Goal: Information Seeking & Learning: Find specific page/section

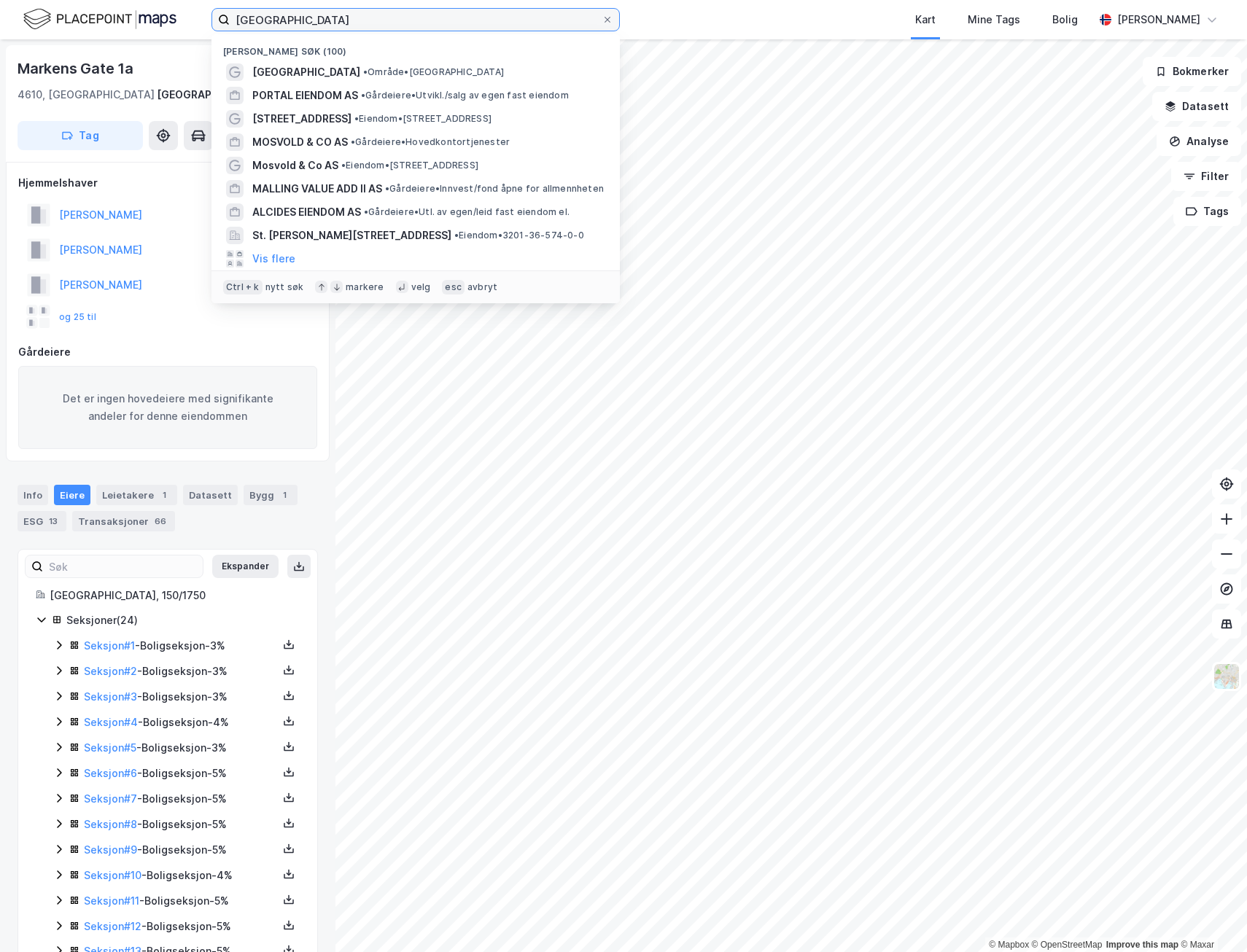
drag, startPoint x: 304, startPoint y: 13, endPoint x: -35, endPoint y: 29, distance: 339.4
click at [0, 29] on html "oslo Nylige søk (100) [GEOGRAPHIC_DATA] • Område • Oslo PORTAL EIENDOM AS • Går…" at bounding box center [624, 476] width 1247 height 952
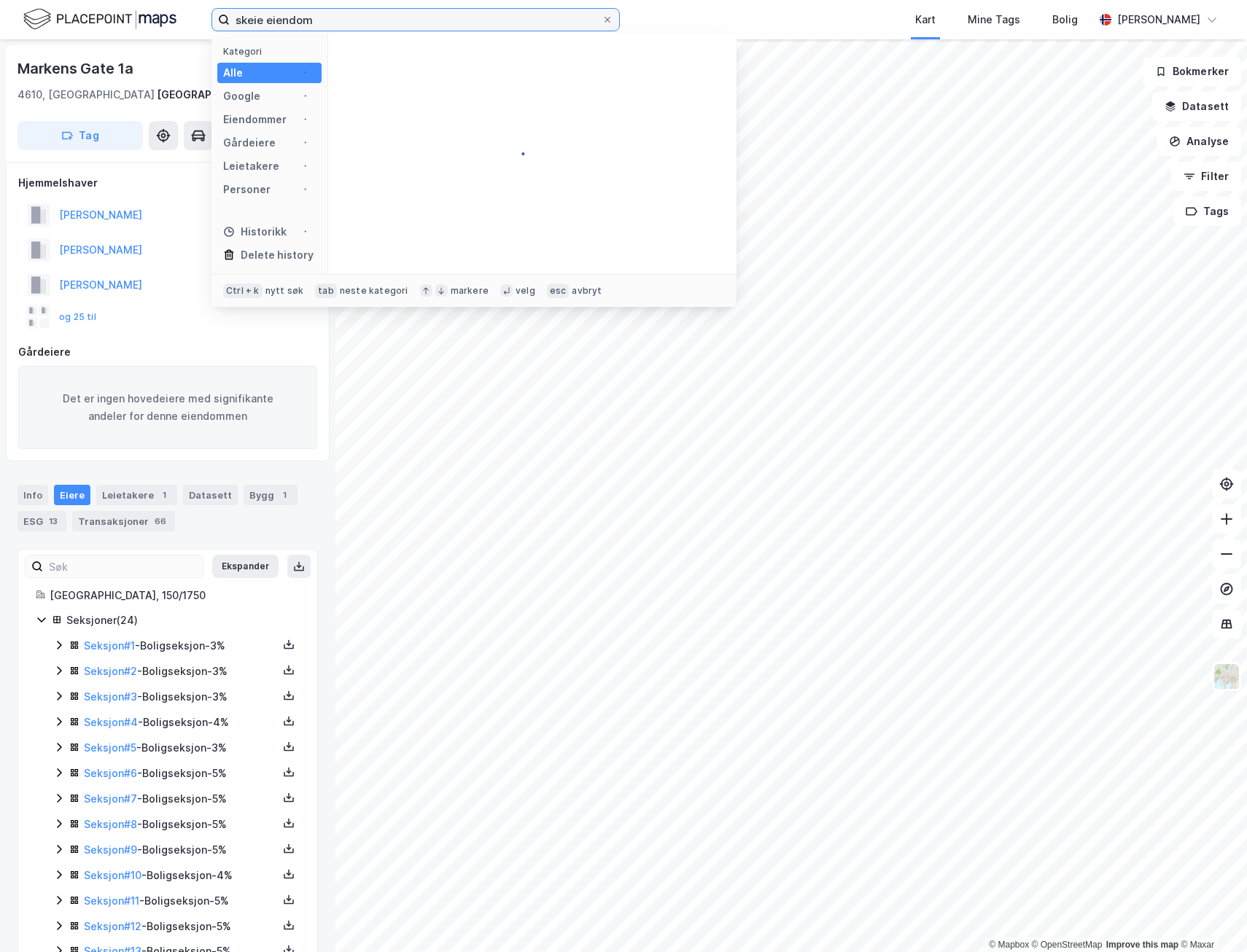
type input "skeie eiendom"
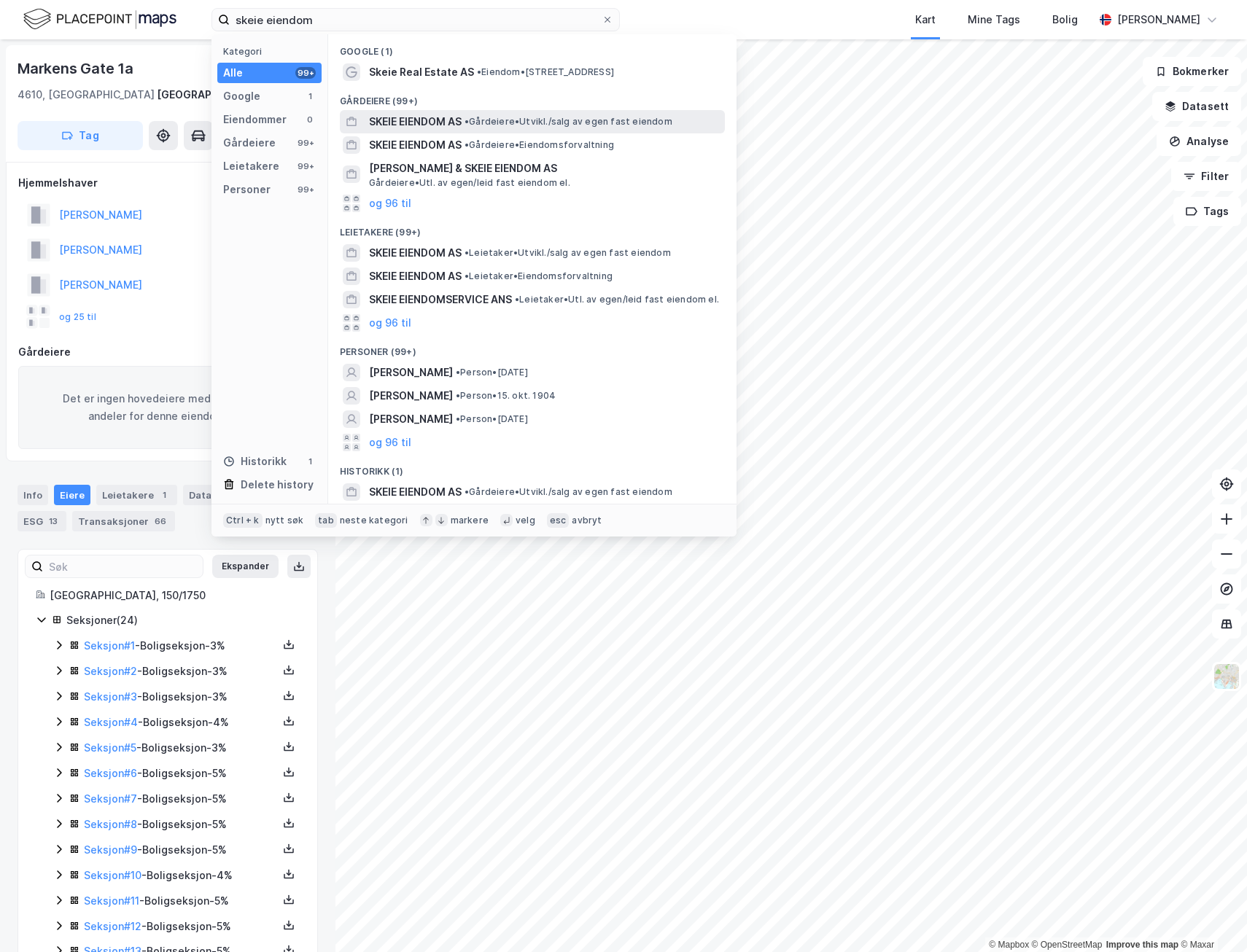
click at [438, 121] on span "SKEIE EIENDOM AS" at bounding box center [415, 121] width 93 height 18
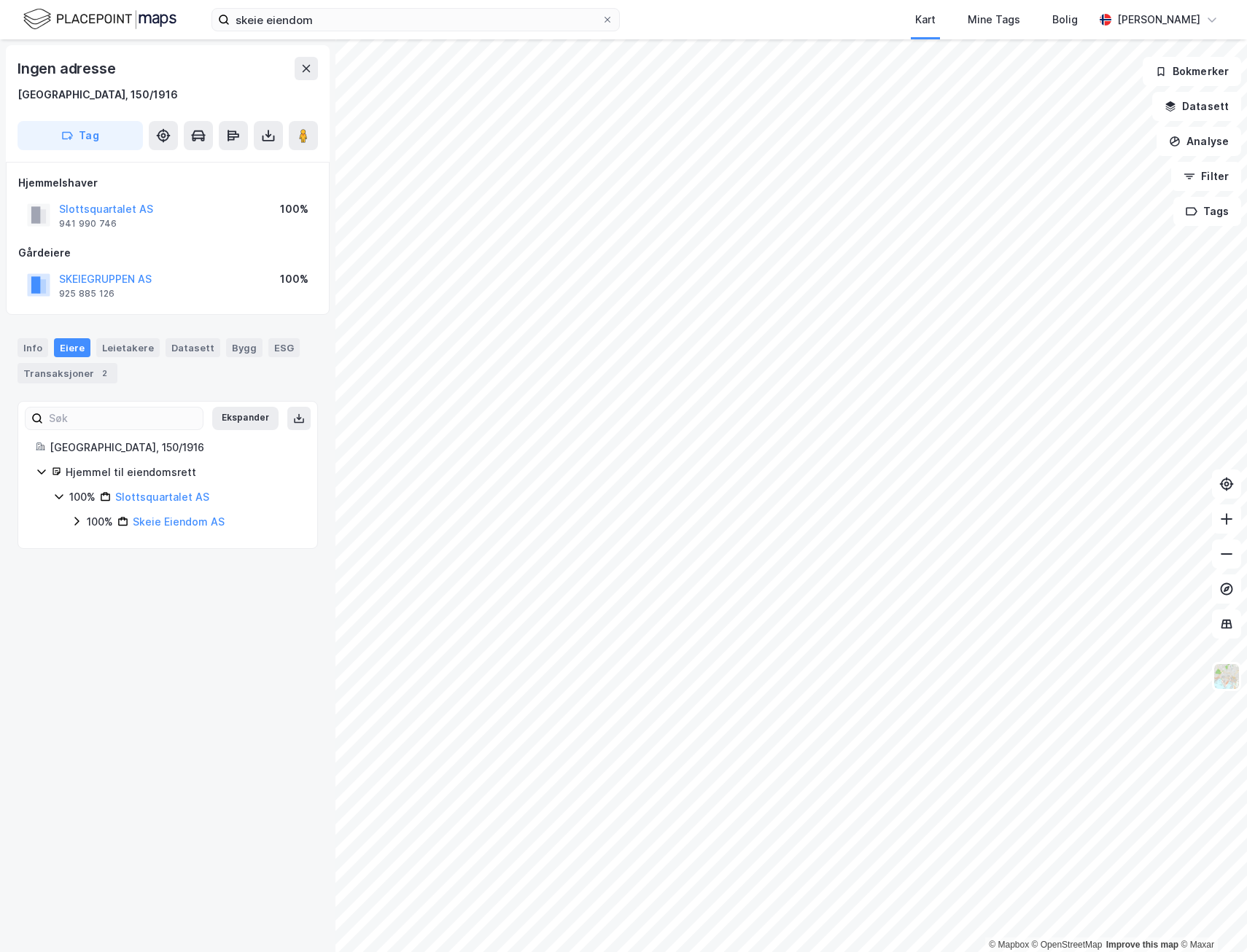
click at [100, 271] on div "SKEIEGRUPPEN AS" at bounding box center [105, 279] width 93 height 18
click at [0, 0] on button "SKEIEGRUPPEN AS" at bounding box center [0, 0] width 0 height 0
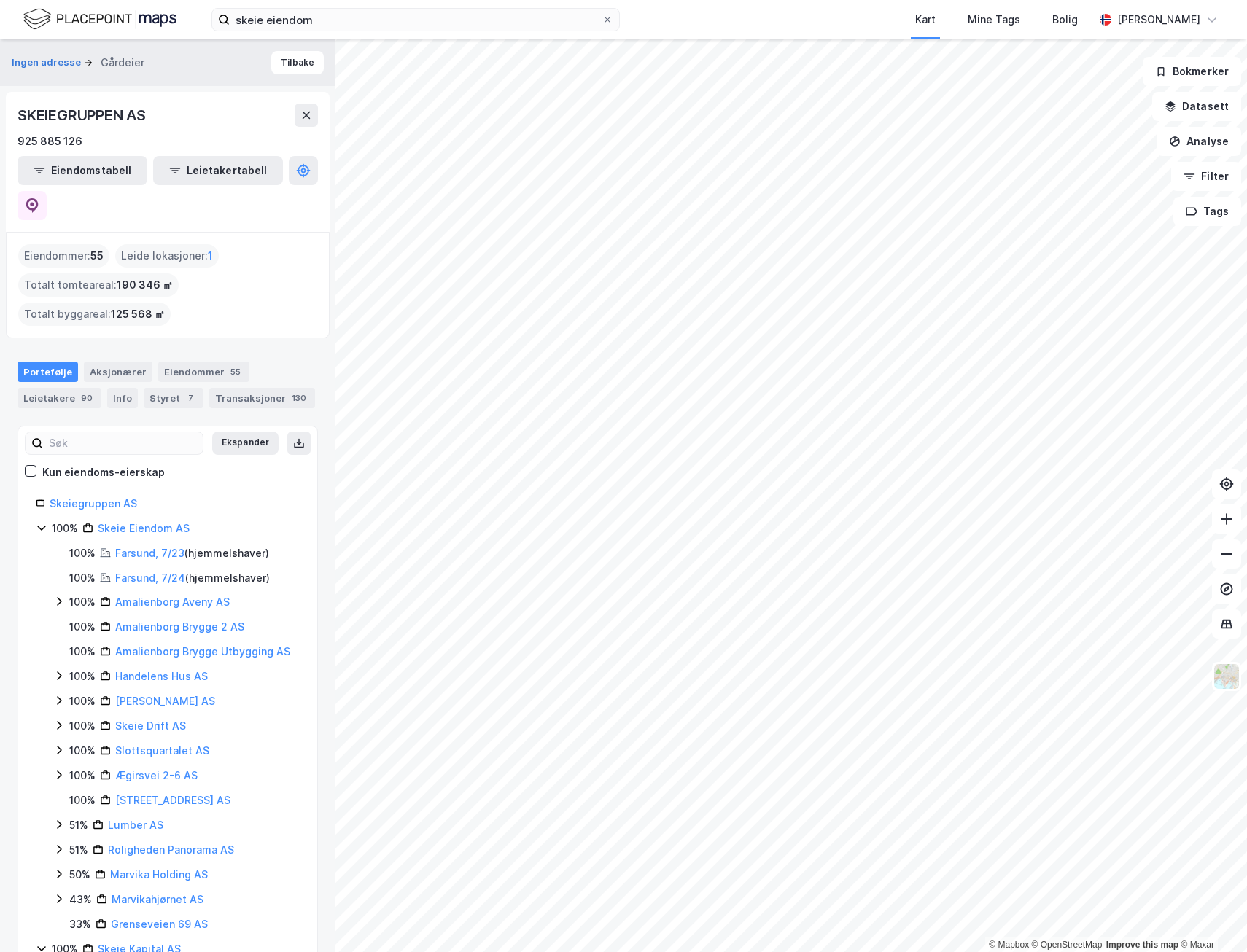
click at [57, 596] on icon at bounding box center [59, 602] width 12 height 12
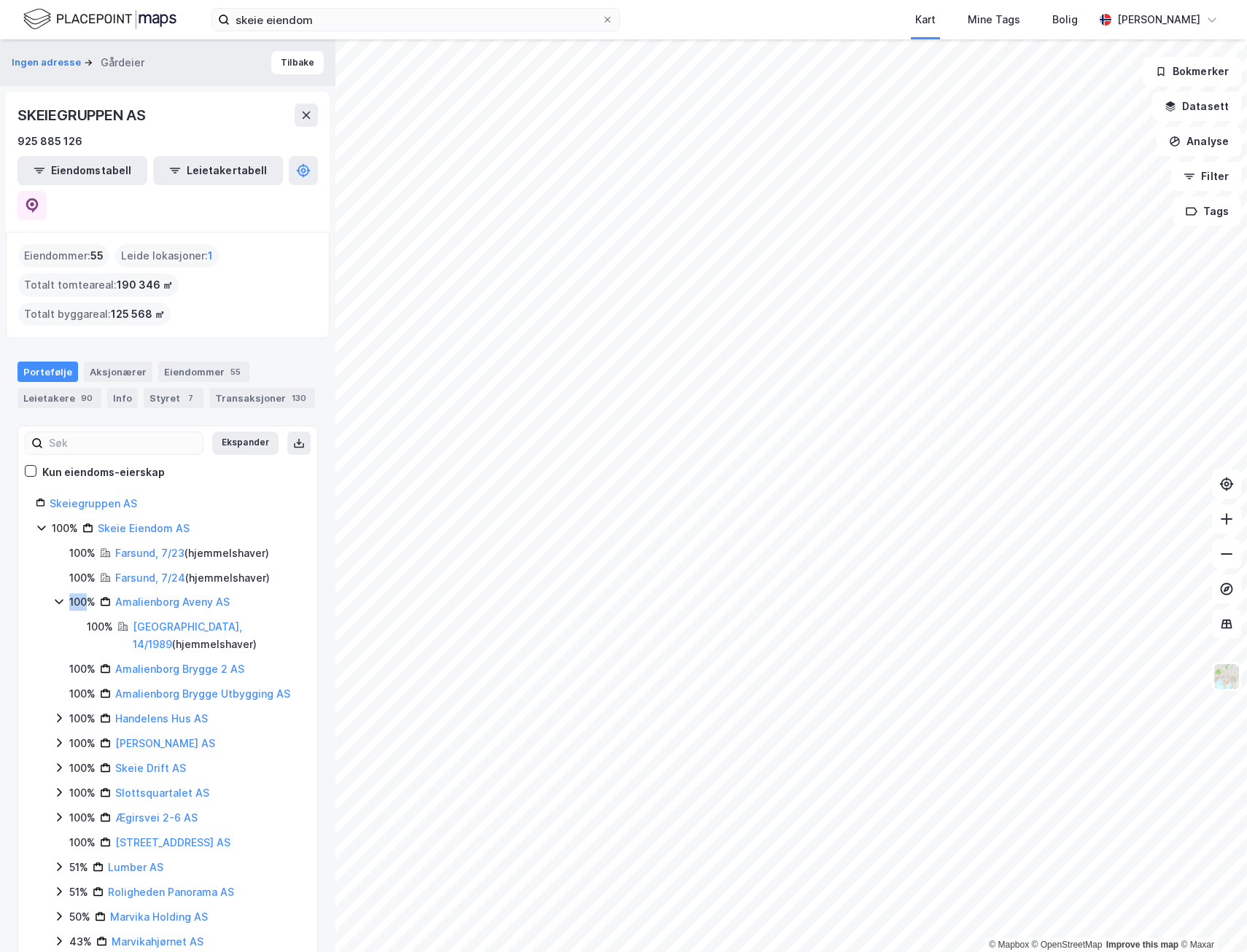
click at [57, 596] on icon at bounding box center [59, 602] width 12 height 12
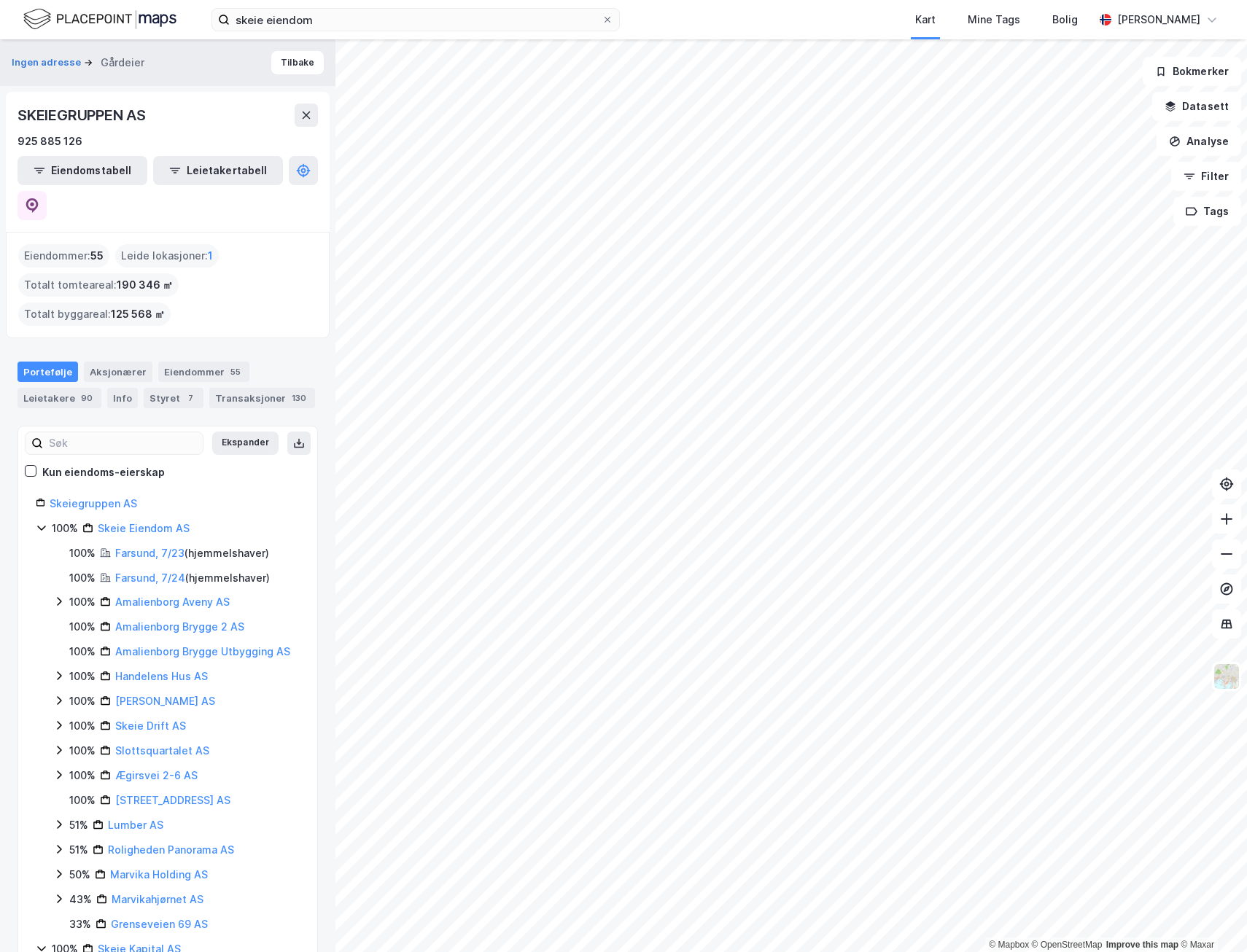
drag, startPoint x: 57, startPoint y: 566, endPoint x: 50, endPoint y: 641, distance: 75.3
click at [50, 641] on div "100% Skeie Eiendom AS 100% Farsund, 7/23 ( hjemmelshaver ) 100% Farsund, 7/24 (…" at bounding box center [167, 726] width 264 height 414
click at [56, 670] on icon at bounding box center [59, 676] width 12 height 12
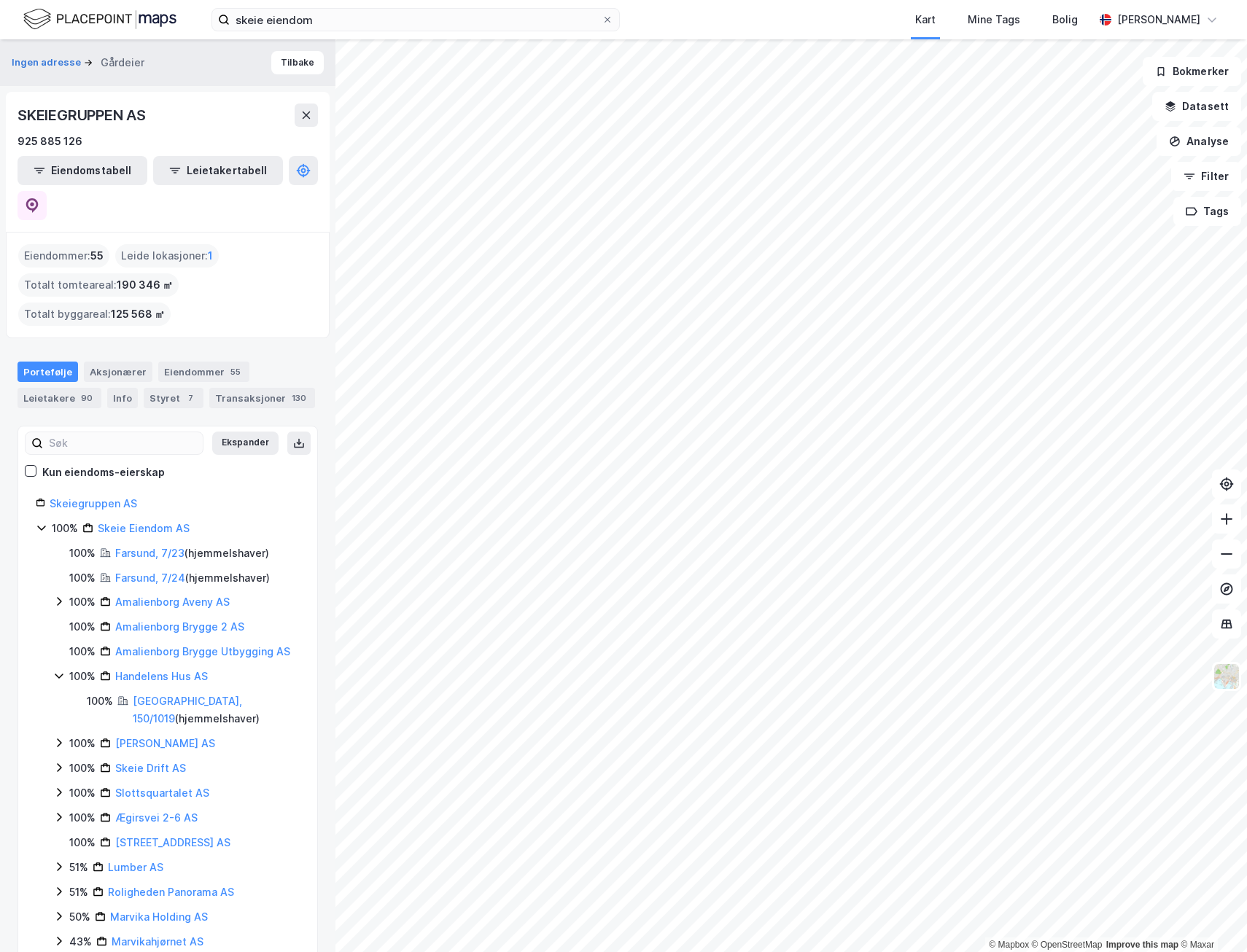
click at [56, 670] on icon at bounding box center [59, 676] width 12 height 12
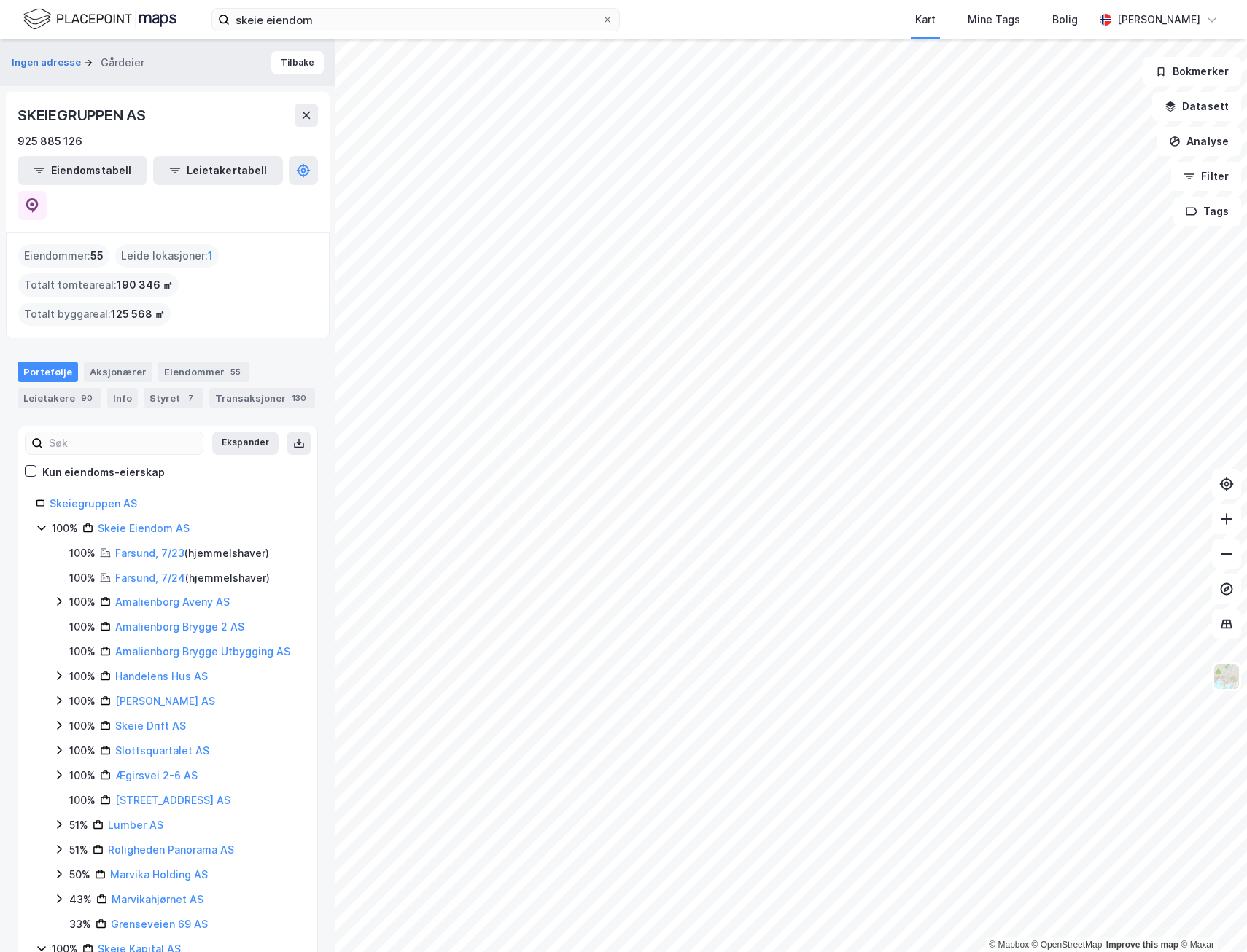
click at [60, 695] on icon at bounding box center [59, 701] width 12 height 12
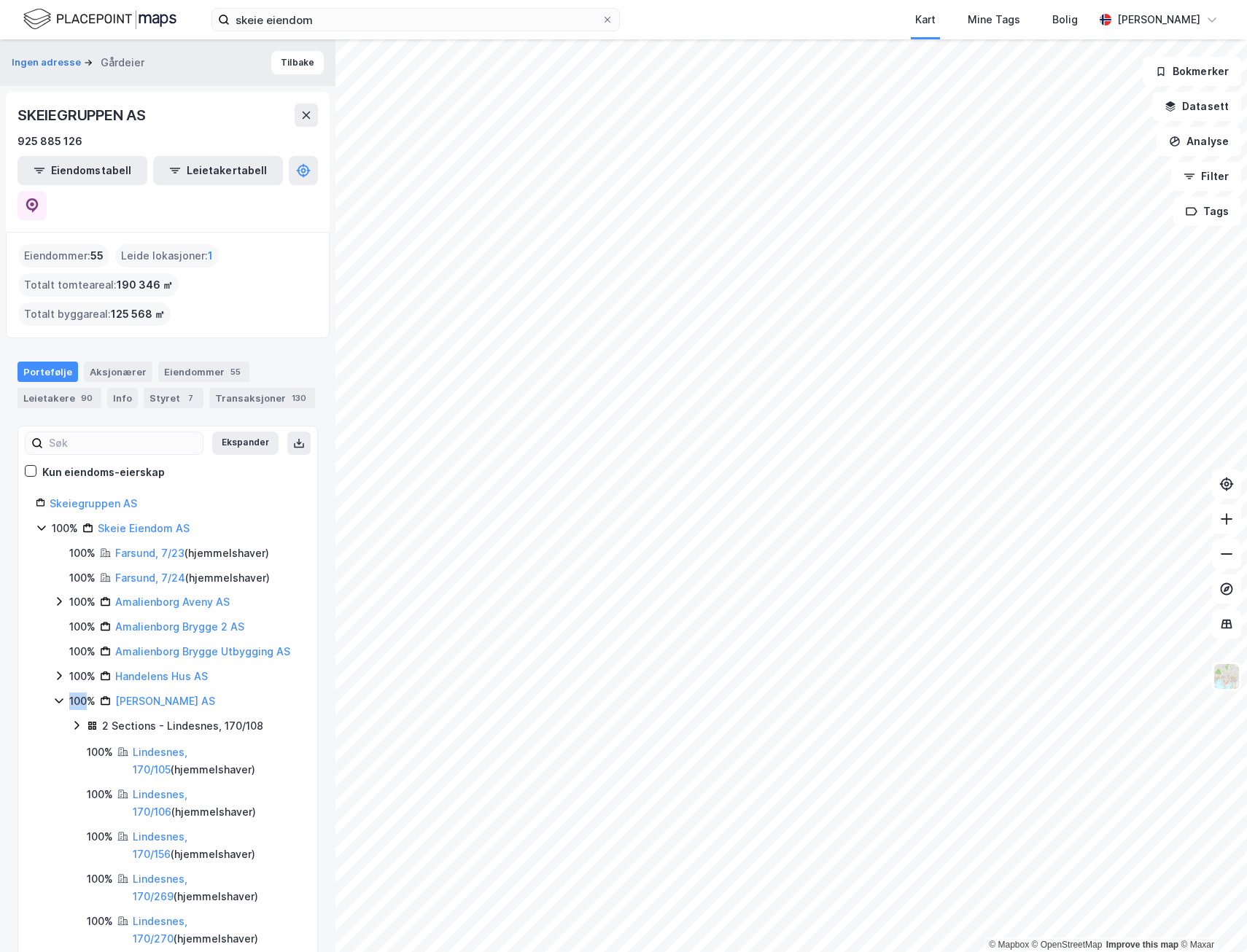
click at [60, 695] on icon at bounding box center [59, 701] width 12 height 12
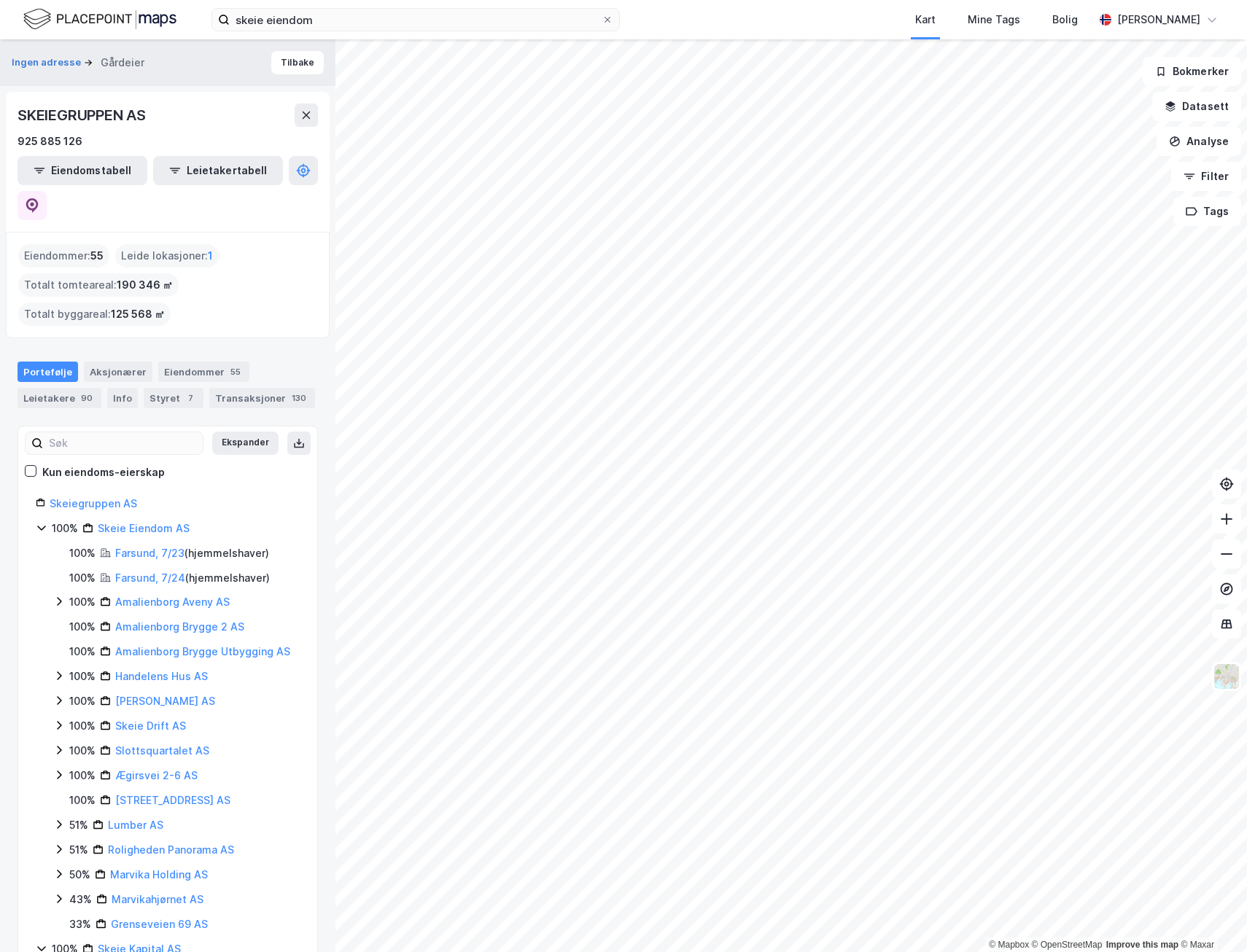
drag, startPoint x: 60, startPoint y: 666, endPoint x: 60, endPoint y: 690, distance: 24.0
click at [60, 721] on icon at bounding box center [59, 725] width 4 height 8
click at [60, 719] on icon at bounding box center [59, 725] width 12 height 12
click at [40, 522] on icon at bounding box center [41, 528] width 12 height 12
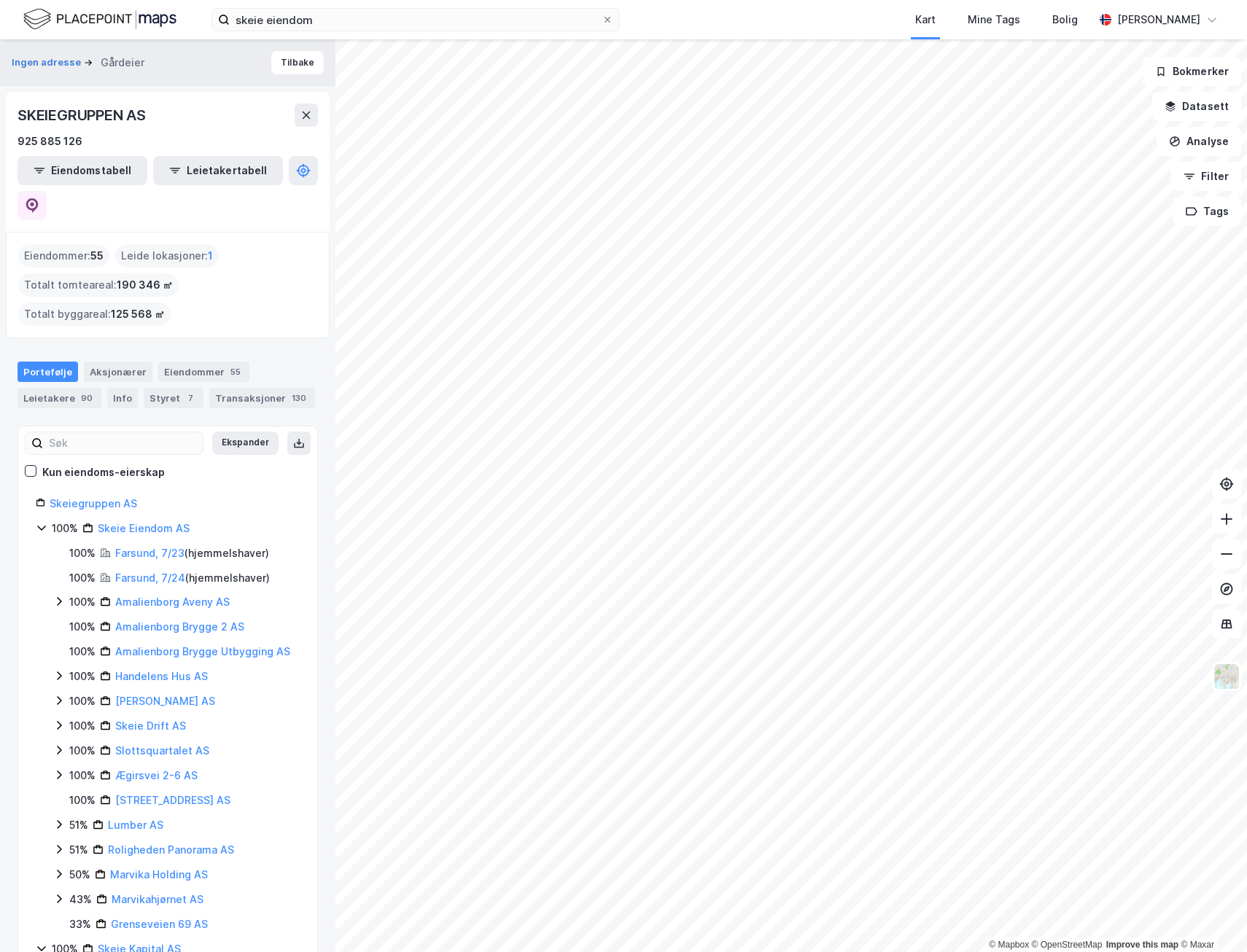
click at [40, 522] on icon at bounding box center [41, 528] width 12 height 12
click at [40, 547] on icon at bounding box center [41, 553] width 12 height 12
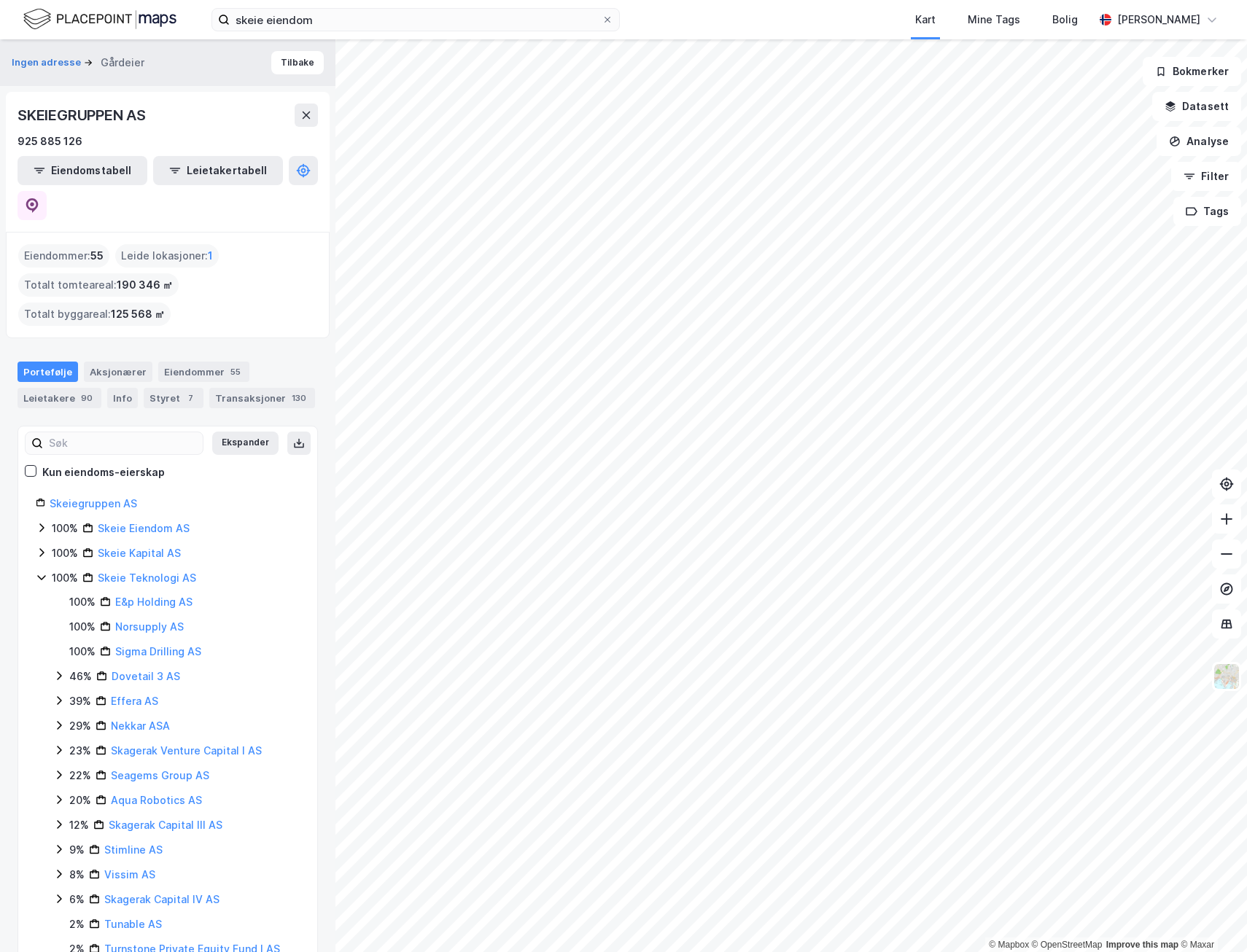
click at [40, 572] on icon at bounding box center [41, 578] width 12 height 12
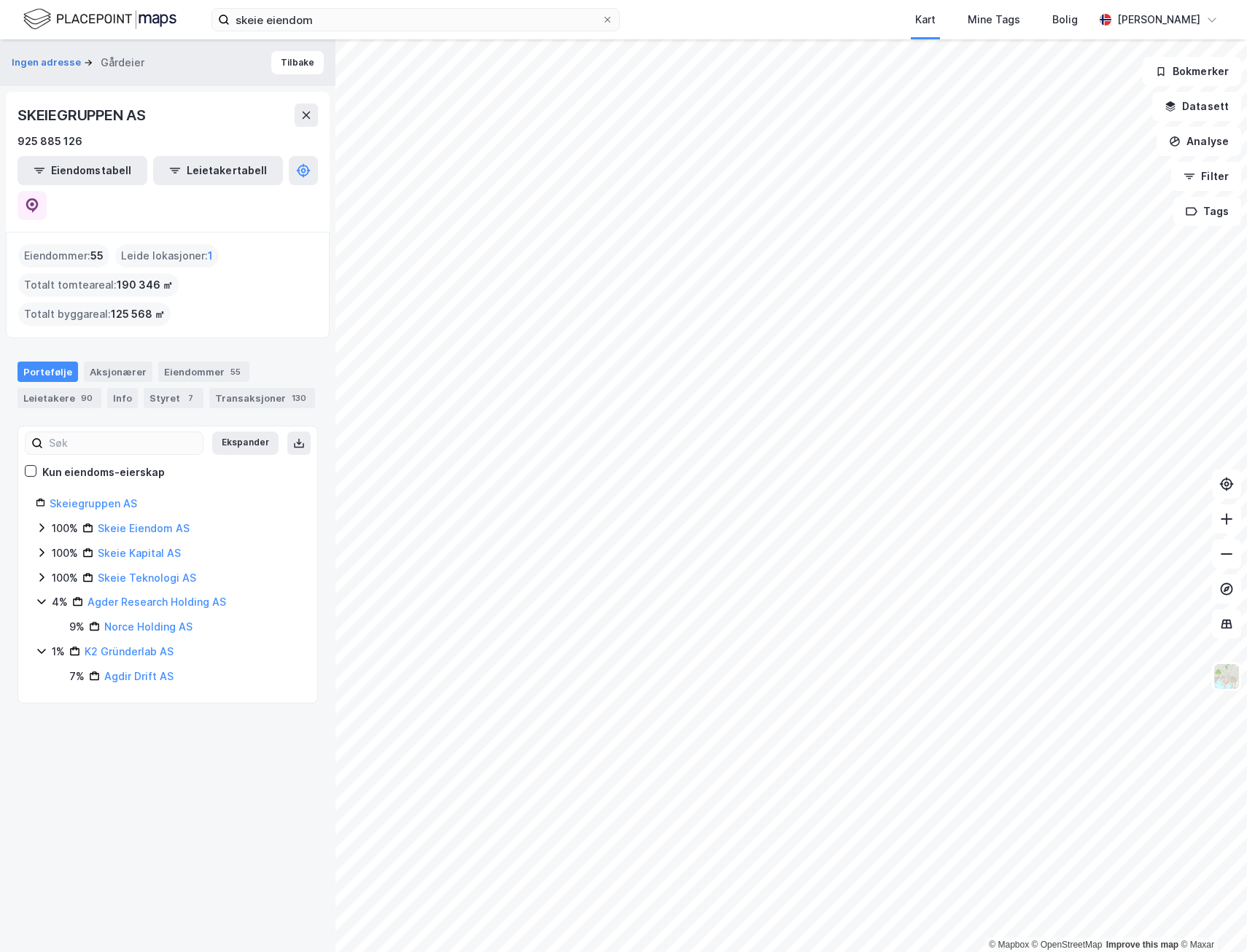
click at [41, 596] on icon at bounding box center [41, 602] width 12 height 12
click at [37, 621] on icon at bounding box center [41, 627] width 12 height 12
click at [43, 523] on icon at bounding box center [41, 527] width 4 height 8
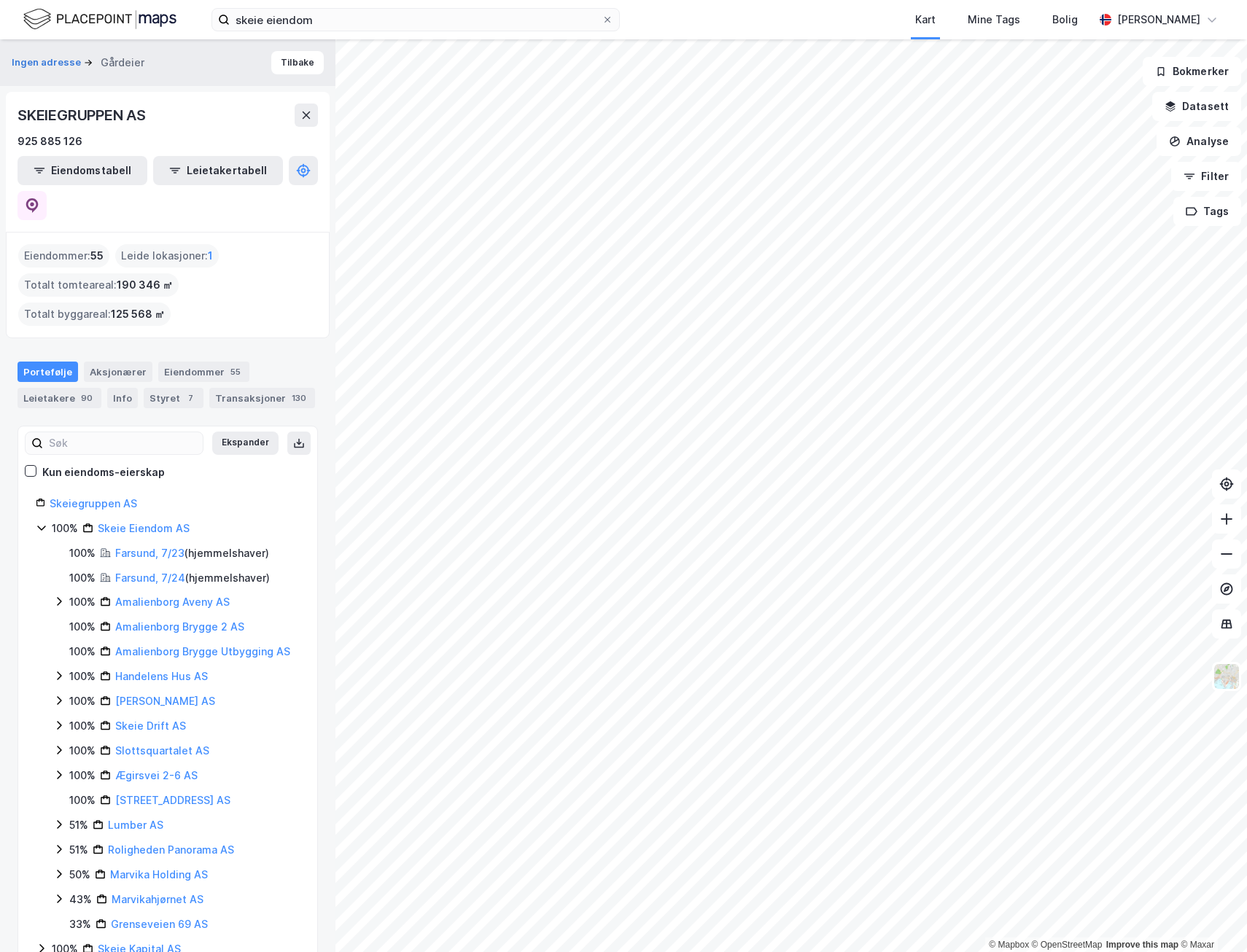
click at [43, 526] on icon at bounding box center [41, 528] width 8 height 5
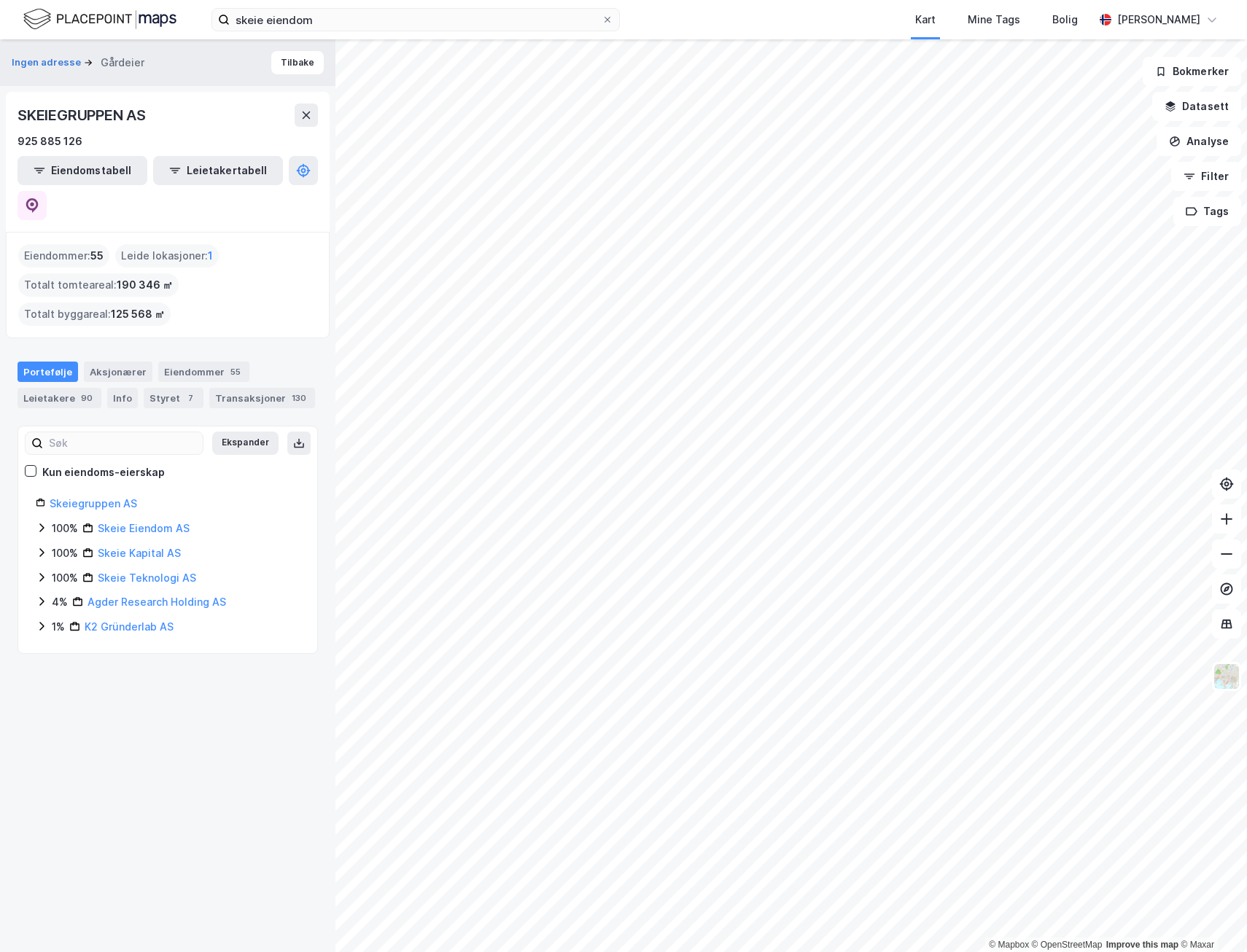
click at [43, 548] on icon at bounding box center [41, 553] width 4 height 8
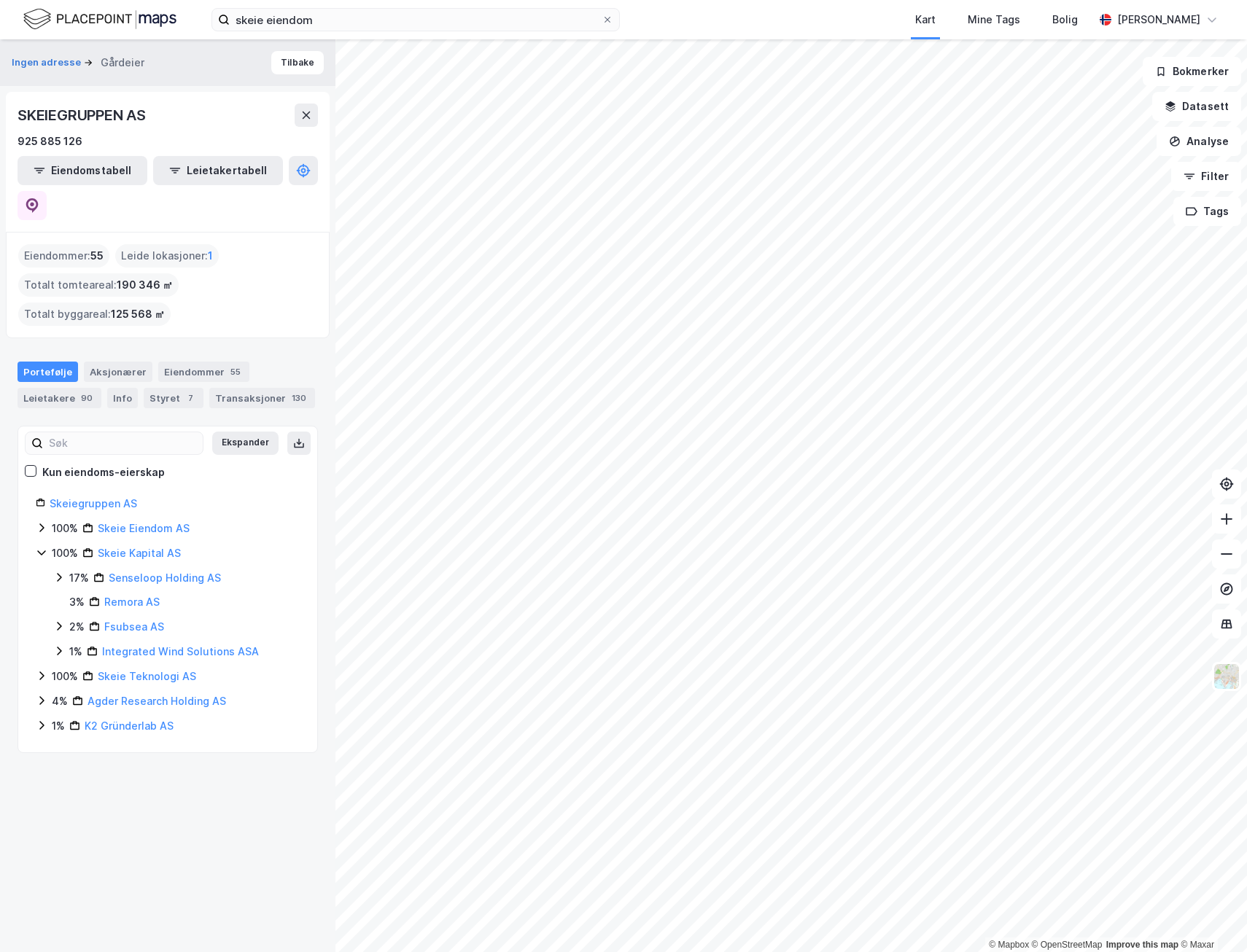
click at [43, 547] on icon at bounding box center [41, 553] width 12 height 12
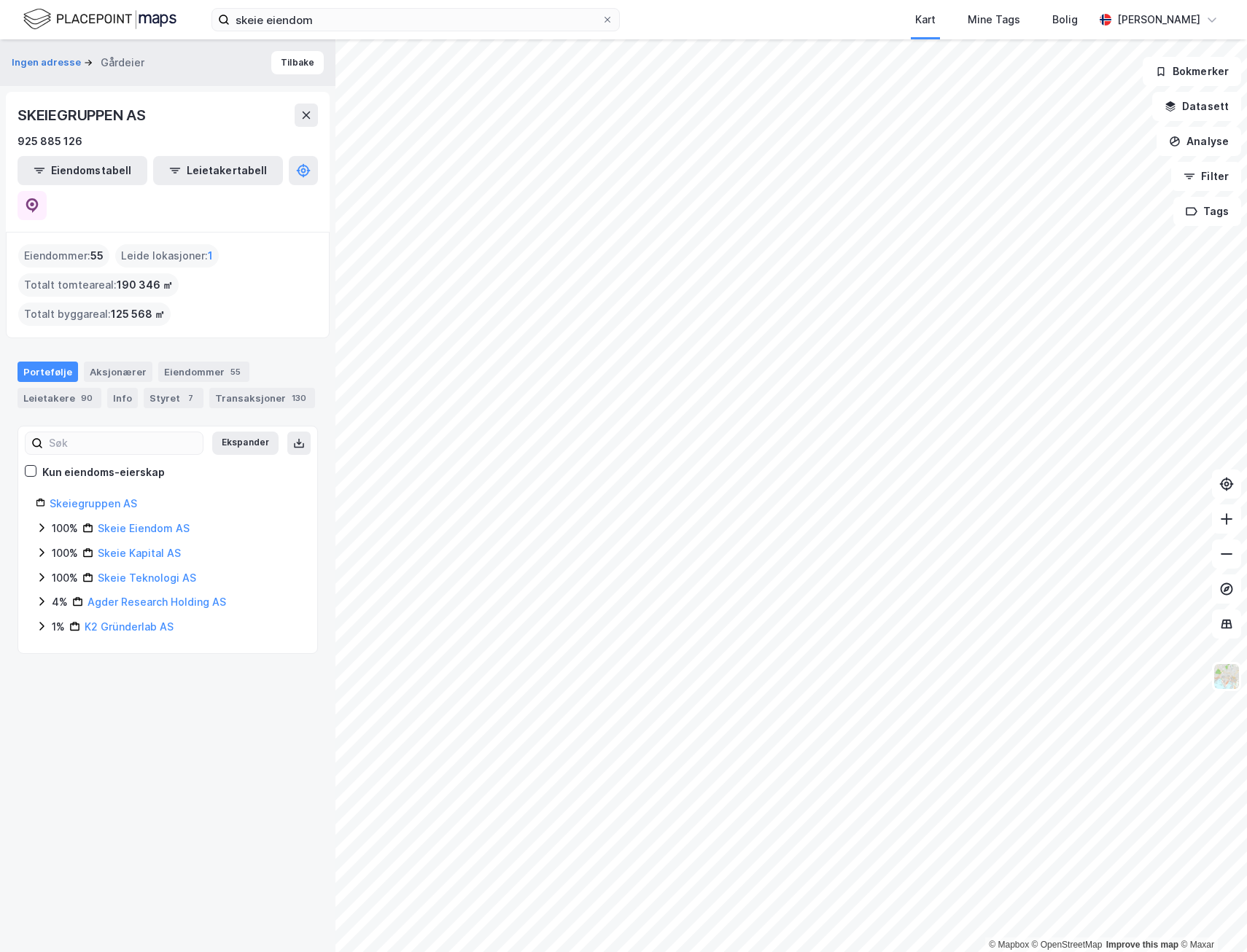
click at [39, 572] on icon at bounding box center [41, 578] width 12 height 12
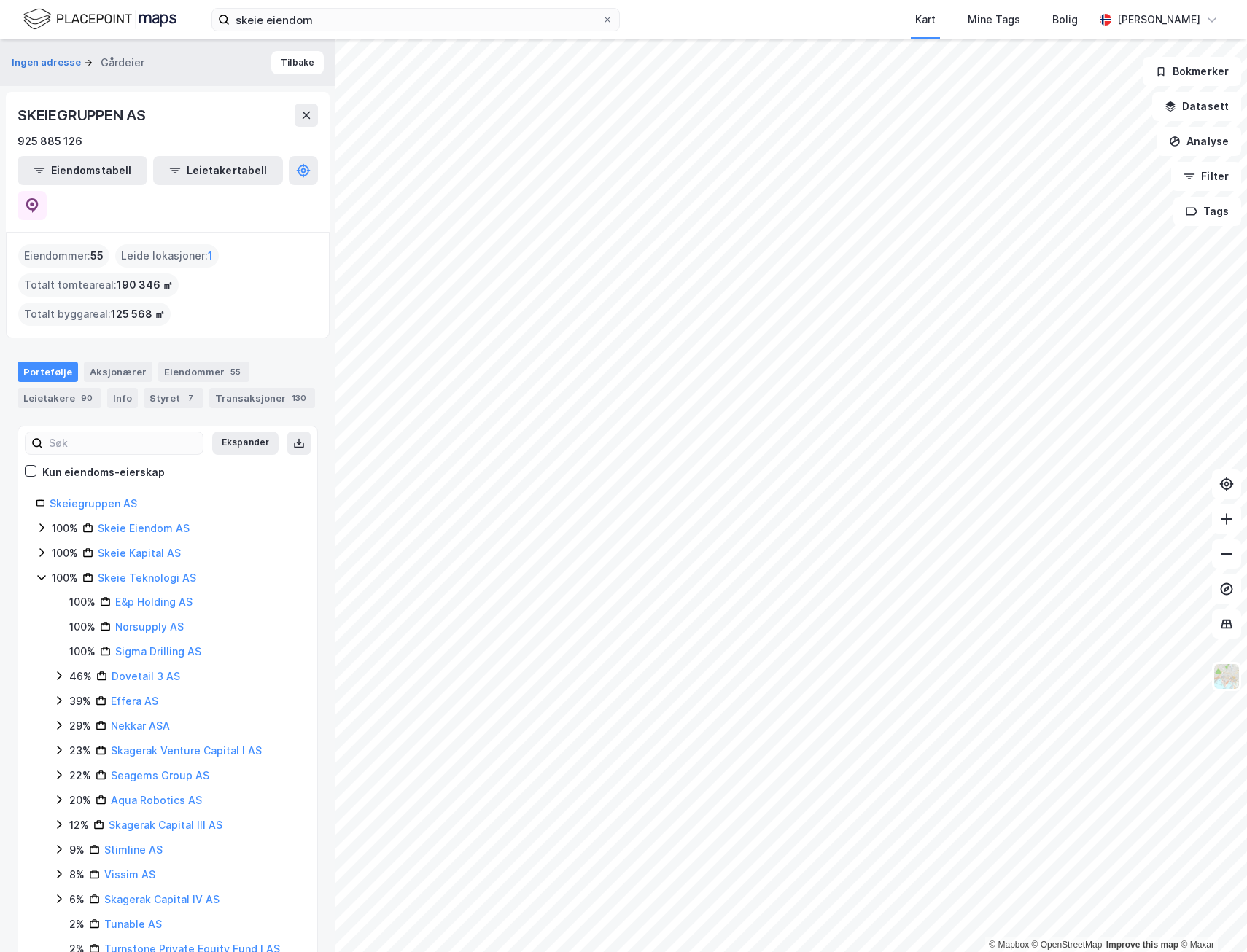
click at [39, 575] on icon at bounding box center [41, 578] width 8 height 5
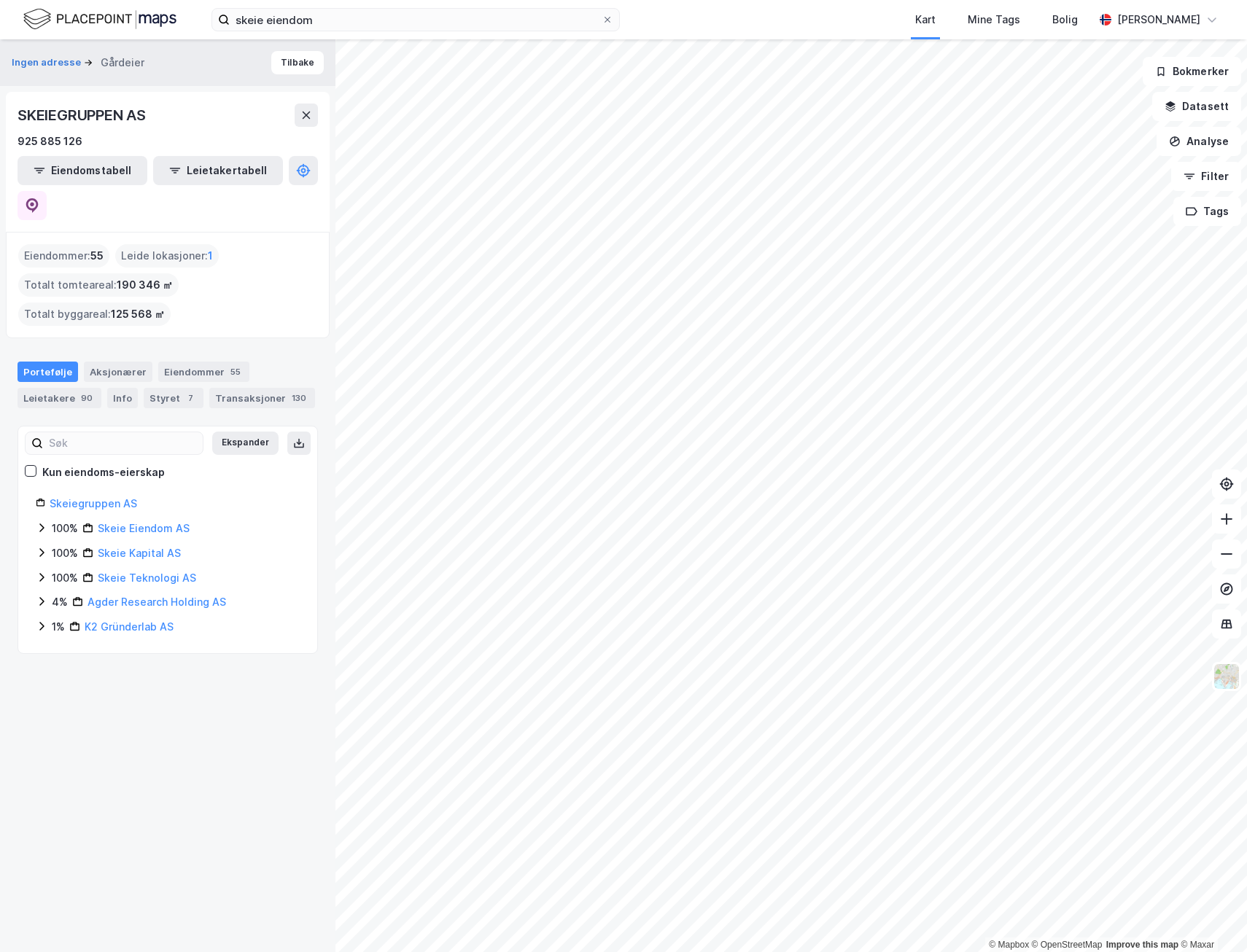
click at [41, 596] on icon at bounding box center [41, 602] width 12 height 12
